Goal: Find specific page/section: Find specific page/section

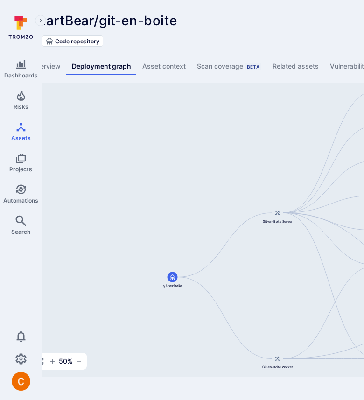
scroll to position [0, 5]
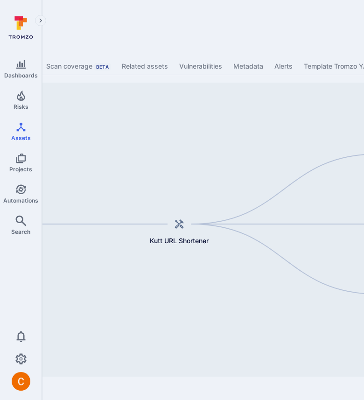
scroll to position [0, 44]
